Goal: Use online tool/utility

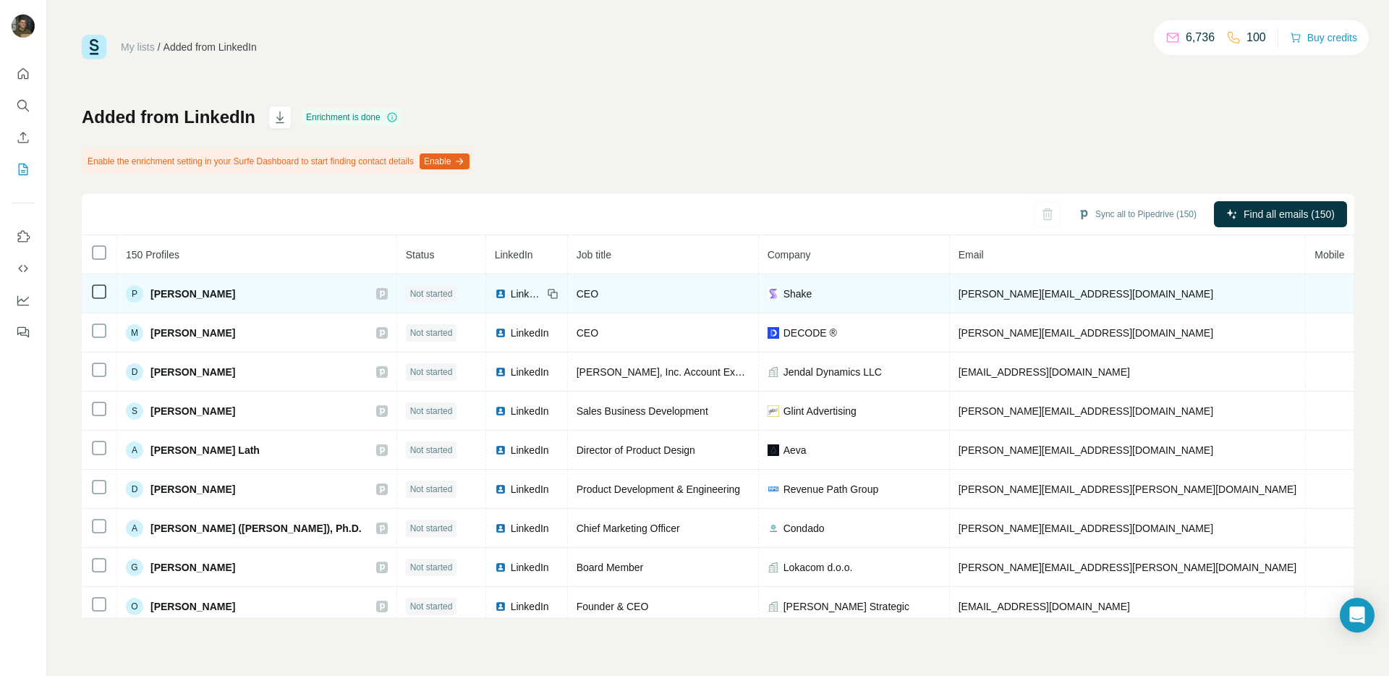
click at [174, 295] on span "[PERSON_NAME]" at bounding box center [193, 294] width 85 height 14
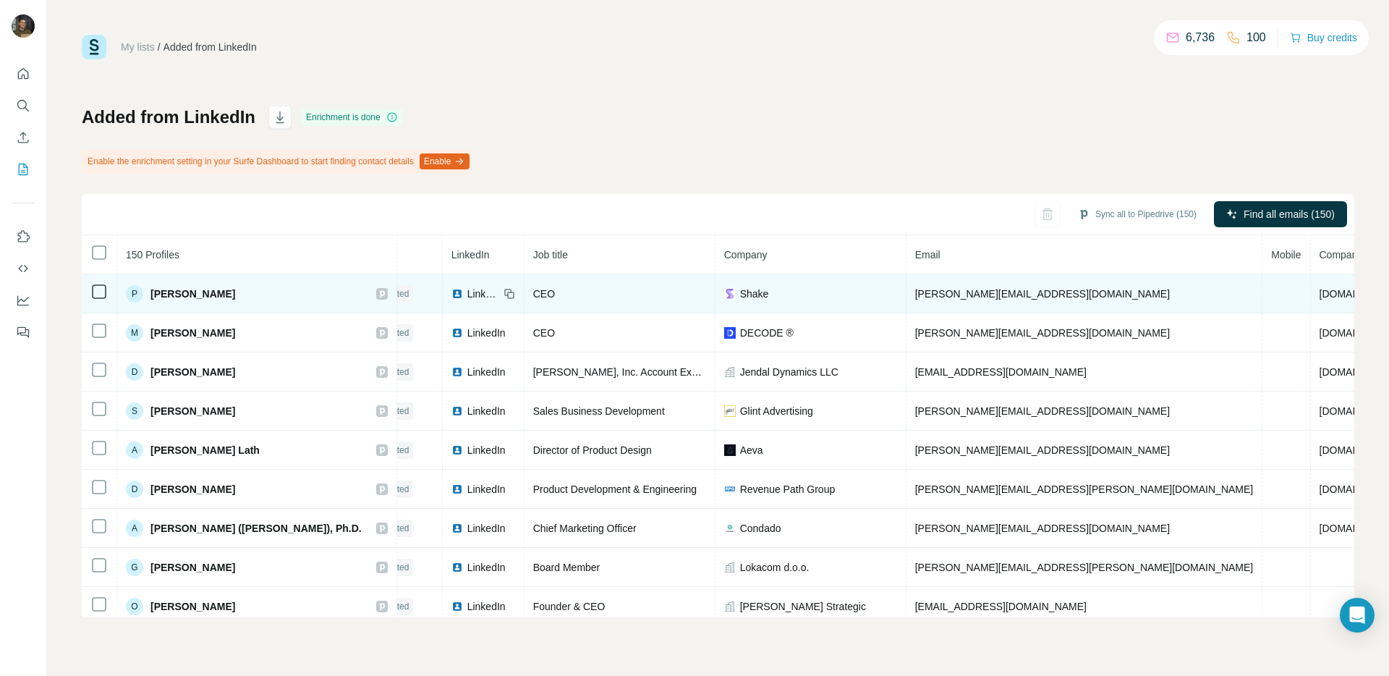
scroll to position [0, 62]
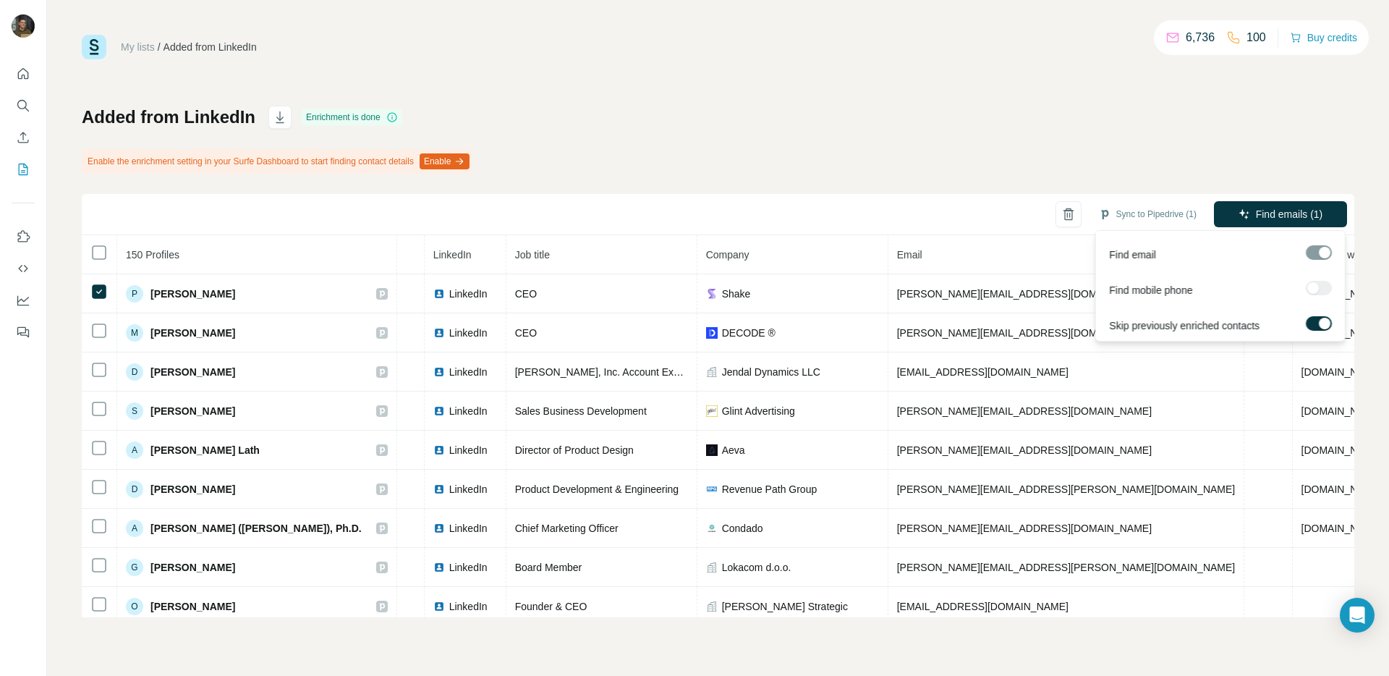
click at [1322, 285] on div at bounding box center [1319, 288] width 26 height 14
click at [1284, 214] on span "Find emails (1)" at bounding box center [1289, 214] width 67 height 14
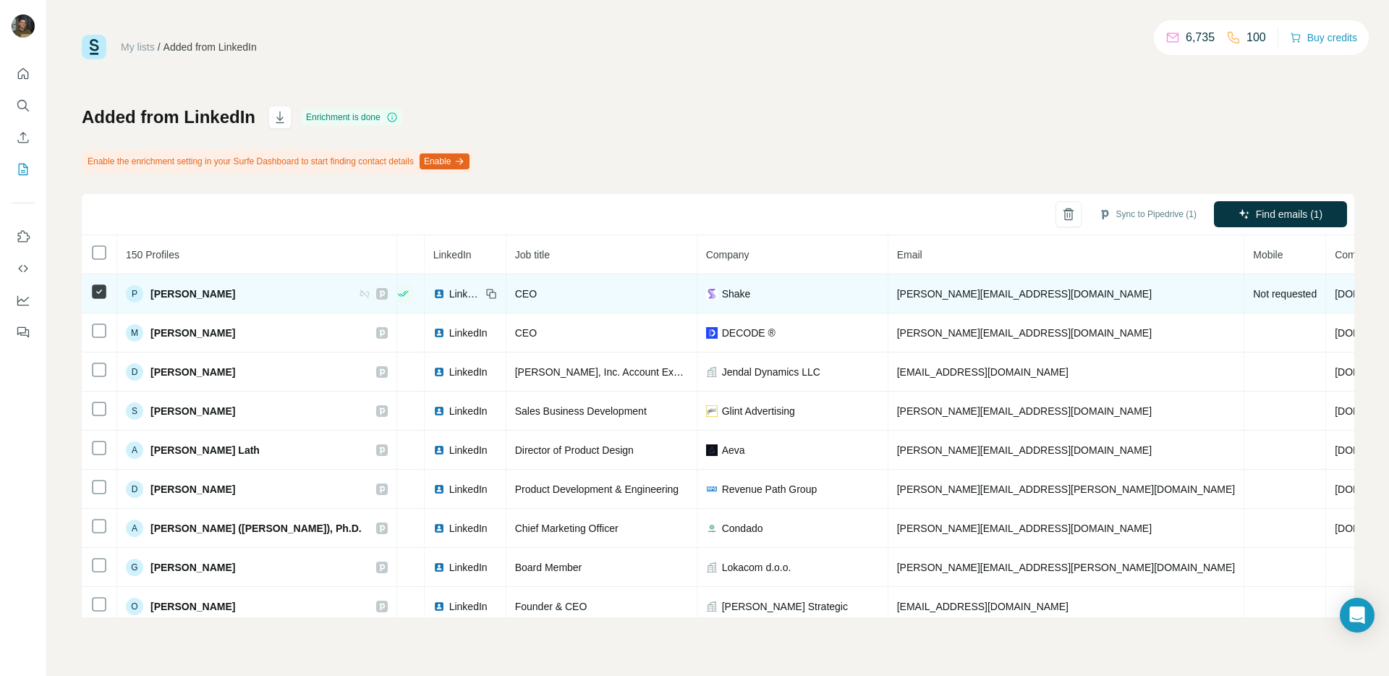
click at [157, 294] on span "[PERSON_NAME]" at bounding box center [193, 294] width 85 height 14
